Goal: Information Seeking & Learning: Learn about a topic

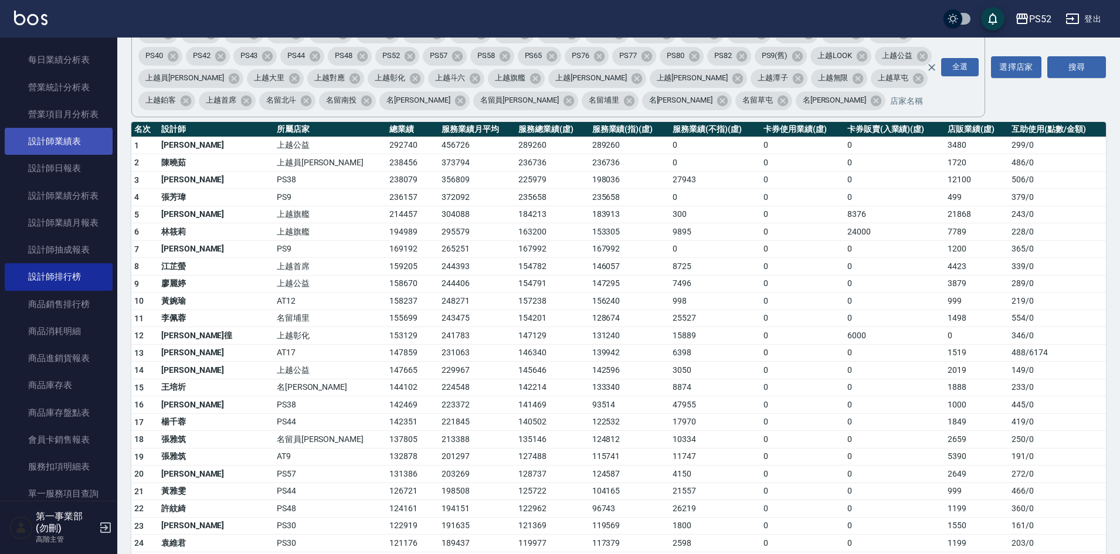
scroll to position [410, 0]
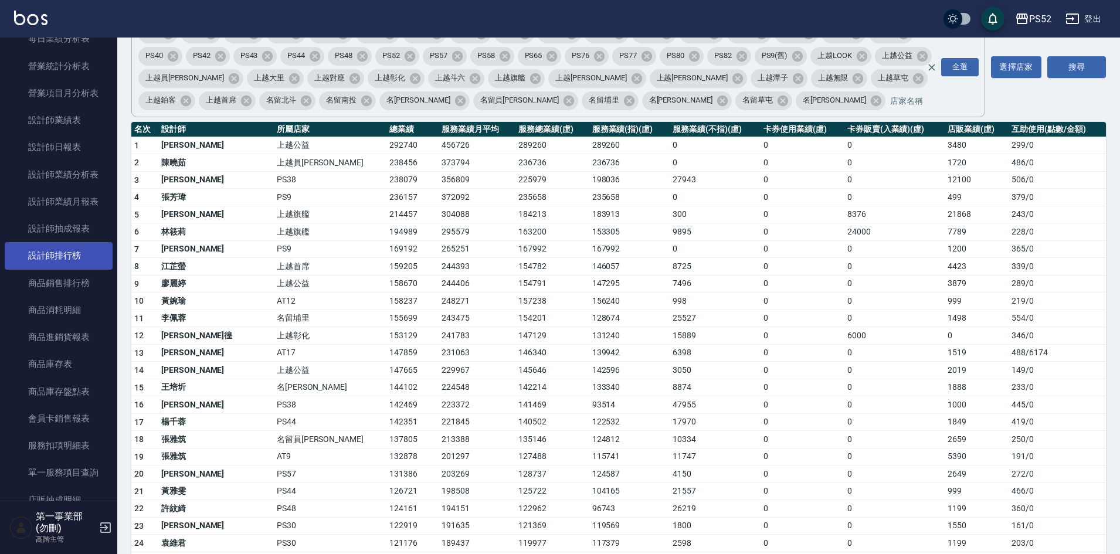
click at [70, 260] on link "設計師排行榜" at bounding box center [59, 255] width 108 height 27
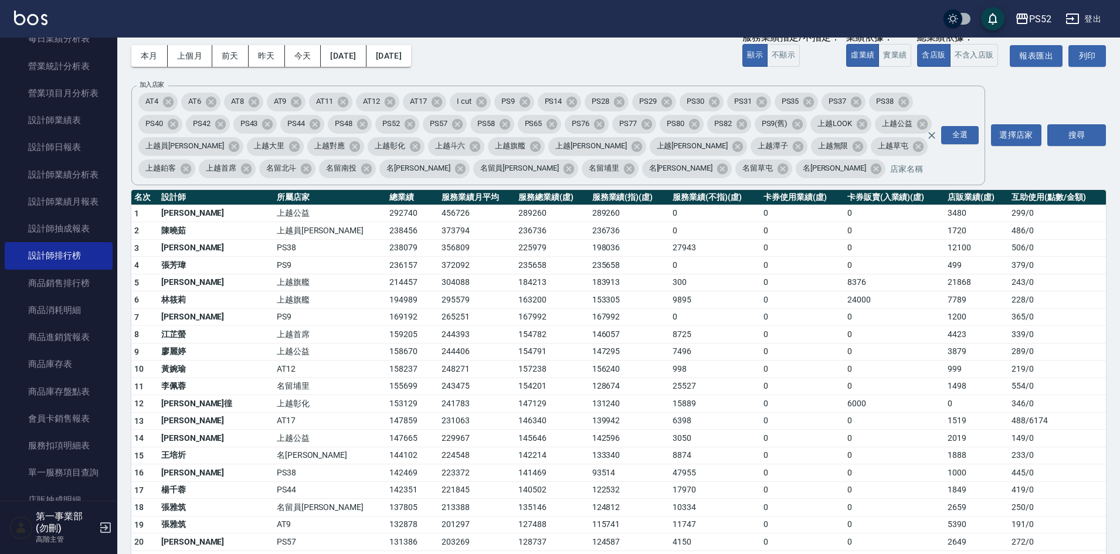
scroll to position [0, 0]
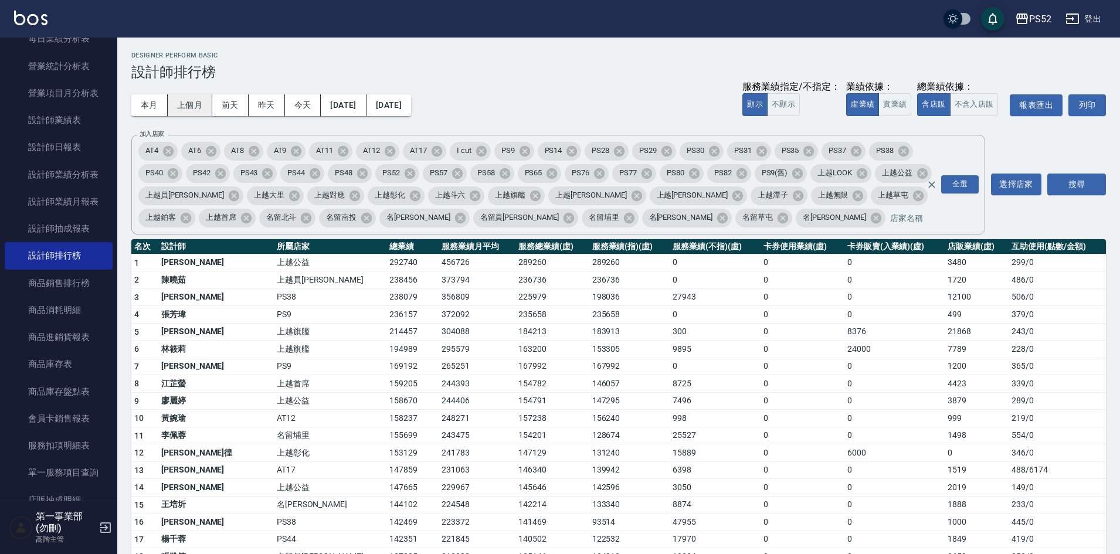
drag, startPoint x: 174, startPoint y: 101, endPoint x: 180, endPoint y: 102, distance: 6.6
click at [174, 101] on button "上個月" at bounding box center [190, 105] width 45 height 22
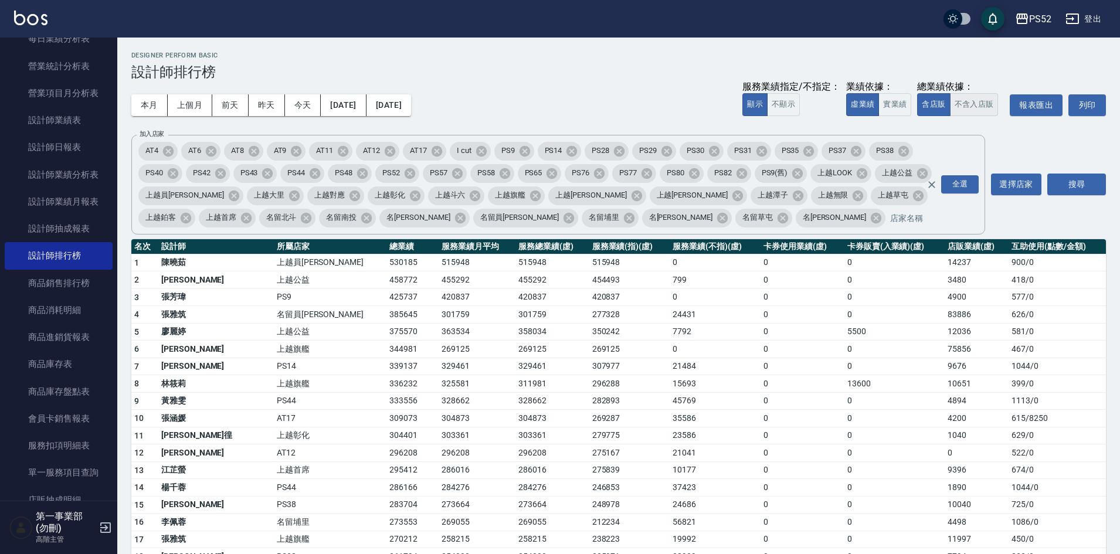
click at [985, 101] on button "不含入店販" at bounding box center [974, 104] width 49 height 23
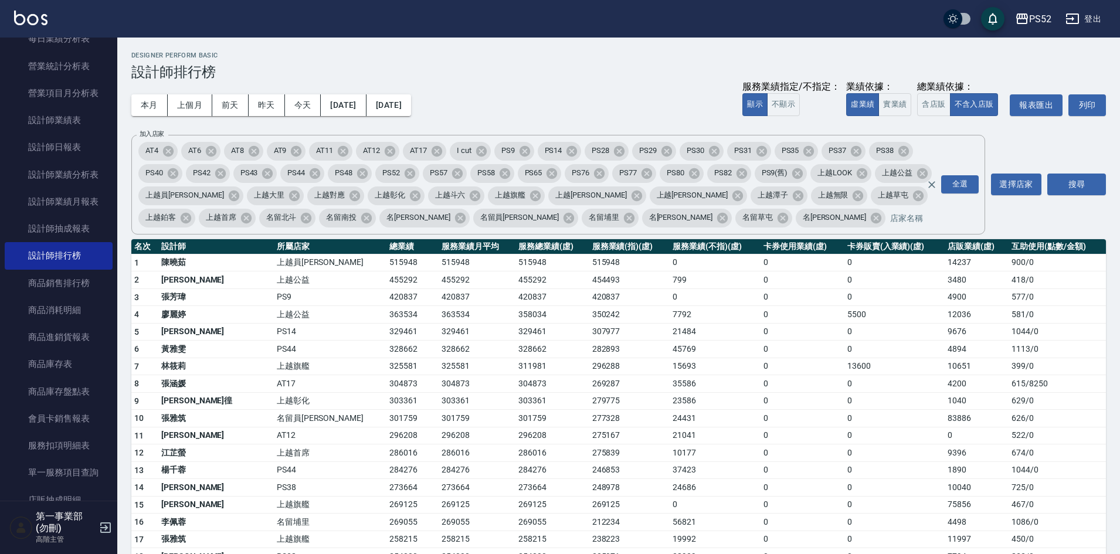
click at [893, 108] on button "實業績" at bounding box center [894, 104] width 33 height 23
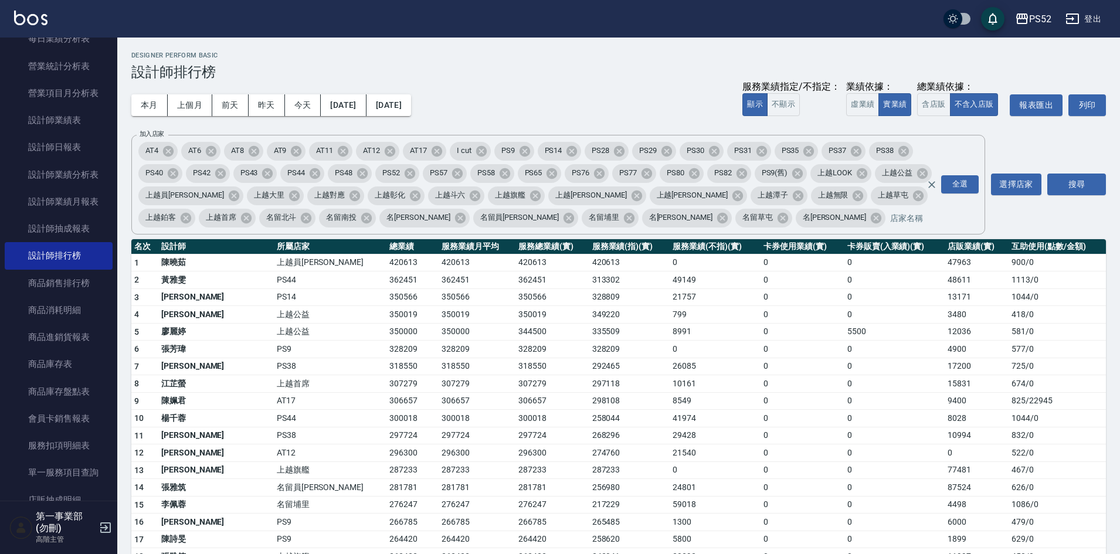
click at [614, 87] on div "本月 上個月 前天 昨天 今天 [DATE] [DATE] 服務業績指定/不指定： 顯示 不顯示 業績依據： 虛業績 實業績 總業績依據： 含店販 不含入店販…" at bounding box center [618, 105] width 974 height 50
click at [148, 108] on button "本月" at bounding box center [149, 105] width 36 height 22
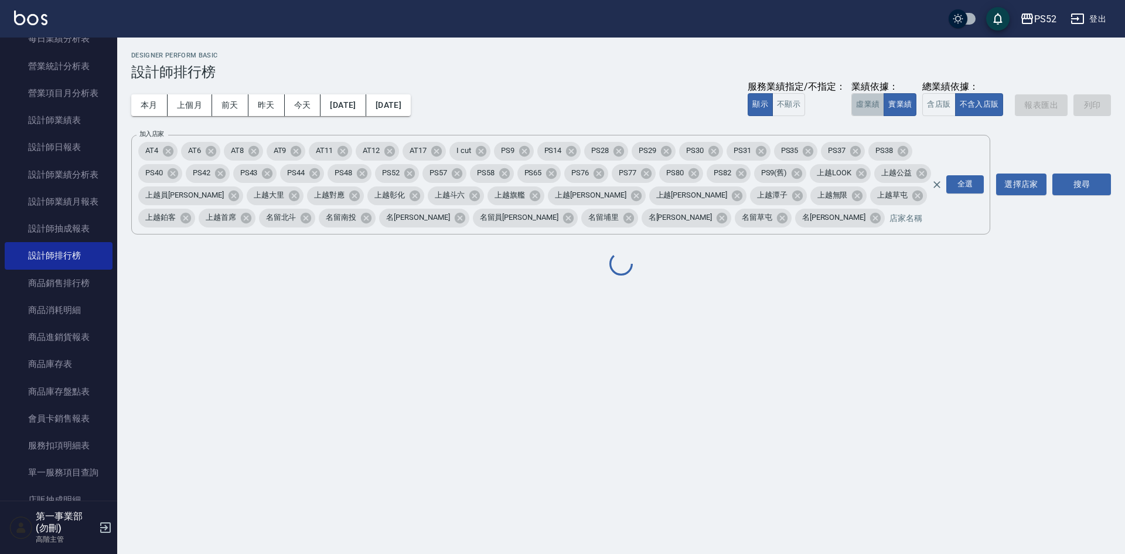
drag, startPoint x: 853, startPoint y: 105, endPoint x: 958, endPoint y: 107, distance: 105.0
click at [854, 105] on button "虛業績" at bounding box center [868, 104] width 33 height 23
drag, startPoint x: 941, startPoint y: 107, endPoint x: 953, endPoint y: 250, distance: 142.9
click at [941, 108] on button "含店販" at bounding box center [939, 104] width 33 height 23
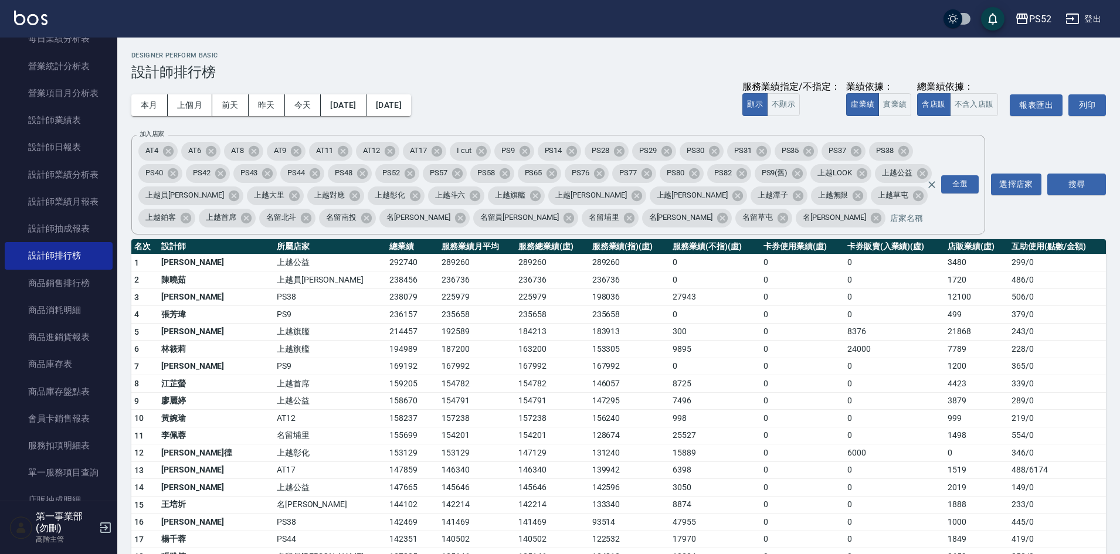
click at [664, 79] on h3 "設計師排行榜" at bounding box center [618, 72] width 974 height 16
click at [669, 431] on td "25527" at bounding box center [714, 436] width 91 height 18
click at [630, 86] on div "本月 上個月 前天 昨天 今天 [DATE] [DATE] 服務業績指定/不指定： 顯示 不顯示 業績依據： 虛業績 實業績 總業績依據： 含店販 不含入店販…" at bounding box center [618, 105] width 974 height 50
click at [585, 100] on div "本月 上個月 前天 昨天 今天 [DATE] [DATE] 服務業績指定/不指定： 顯示 不顯示 業績依據： 虛業績 實業績 總業績依據： 含店販 不含入店販…" at bounding box center [618, 105] width 974 height 50
click at [705, 370] on td "0" at bounding box center [714, 367] width 91 height 18
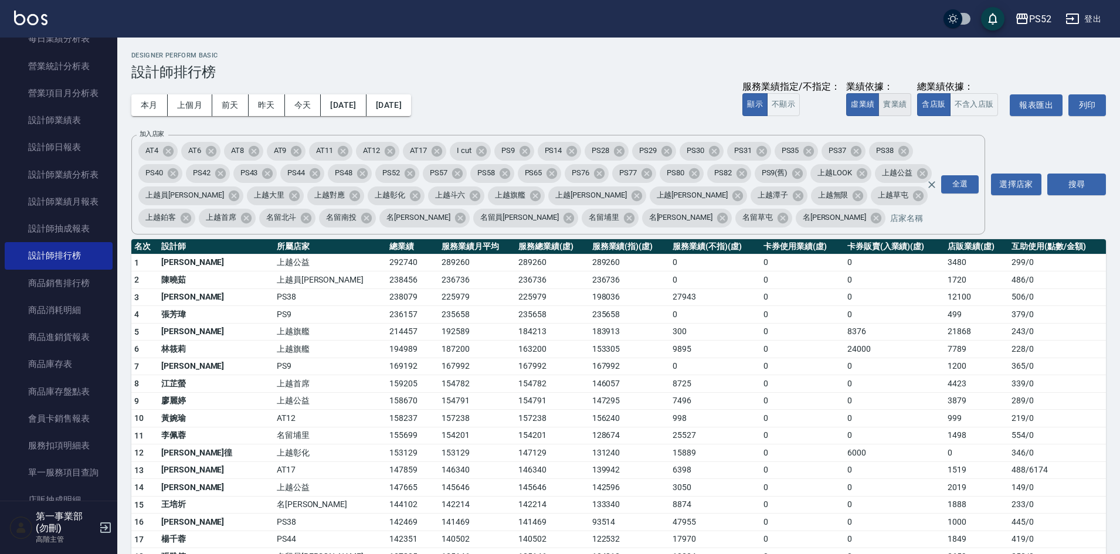
click at [897, 109] on button "實業績" at bounding box center [894, 104] width 33 height 23
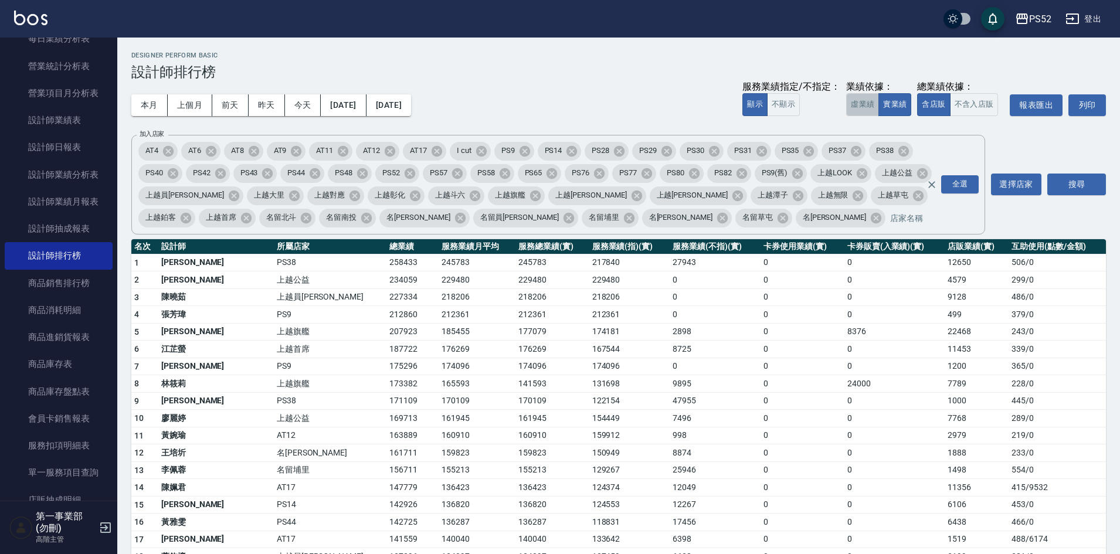
click at [856, 109] on button "虛業績" at bounding box center [862, 104] width 33 height 23
